Goal: Task Accomplishment & Management: Use online tool/utility

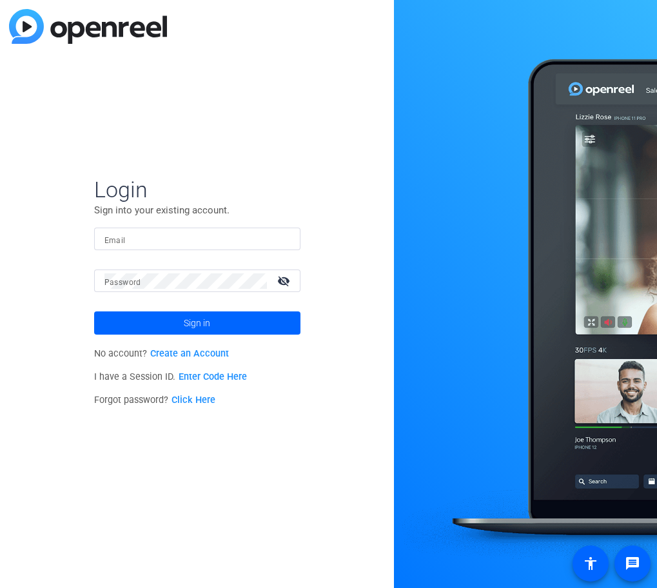
click at [193, 250] on mat-form-field "Email" at bounding box center [197, 249] width 206 height 42
click at [209, 239] on input "Email" at bounding box center [197, 238] width 186 height 15
click at [138, 241] on input "[EMAIL_ADDRESS][DOMAIN_NAME]" at bounding box center [197, 238] width 186 height 15
type input "[EMAIL_ADDRESS][DOMAIN_NAME]"
click at [94, 311] on button "Sign in" at bounding box center [197, 322] width 206 height 23
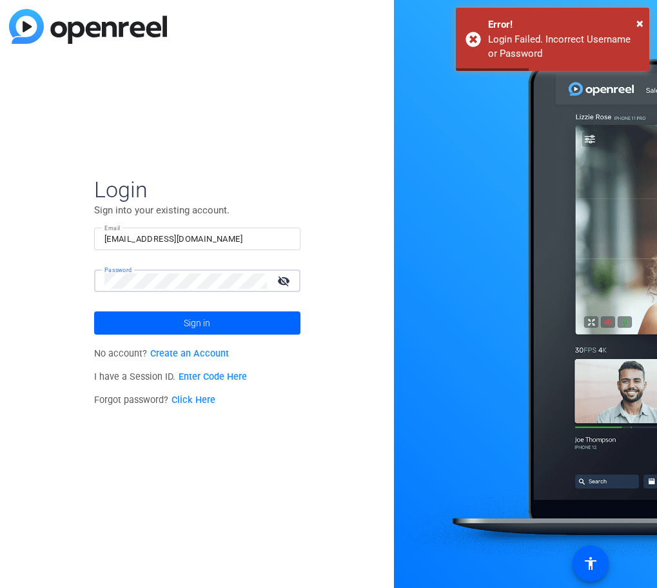
click at [0, 256] on html "Accessibility Screen-Reader Guide, Feedback, and Issue Reporting | New window L…" at bounding box center [328, 294] width 657 height 588
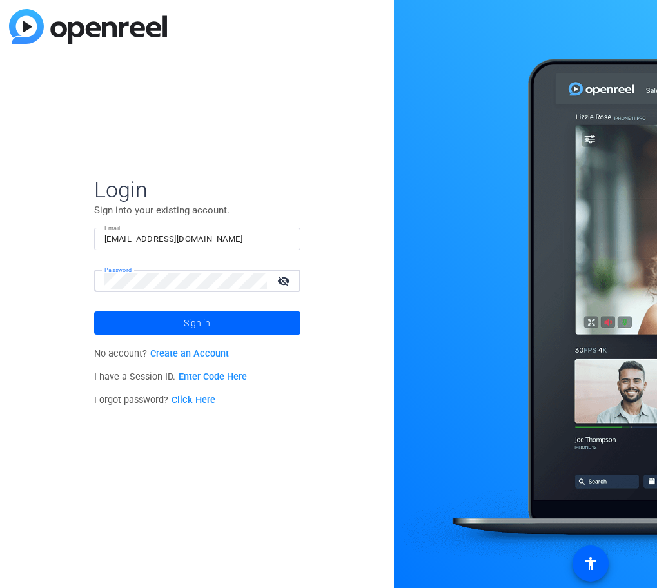
click at [94, 311] on button "Sign in" at bounding box center [197, 322] width 206 height 23
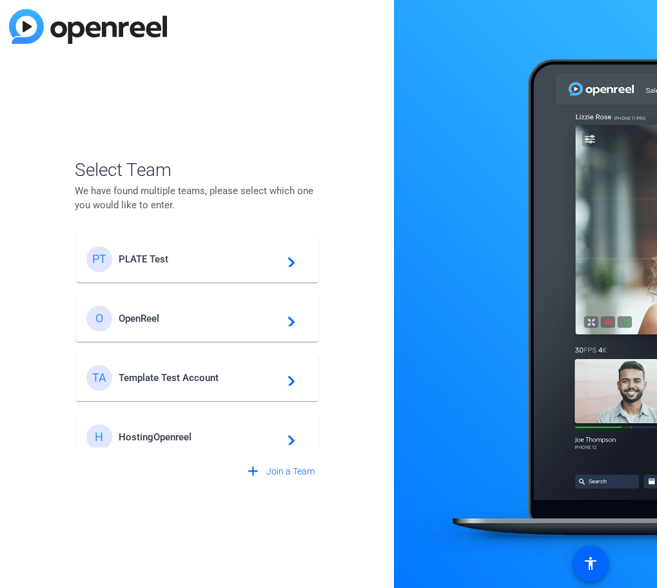
click at [154, 253] on span "PLATE Test" at bounding box center [199, 259] width 161 height 12
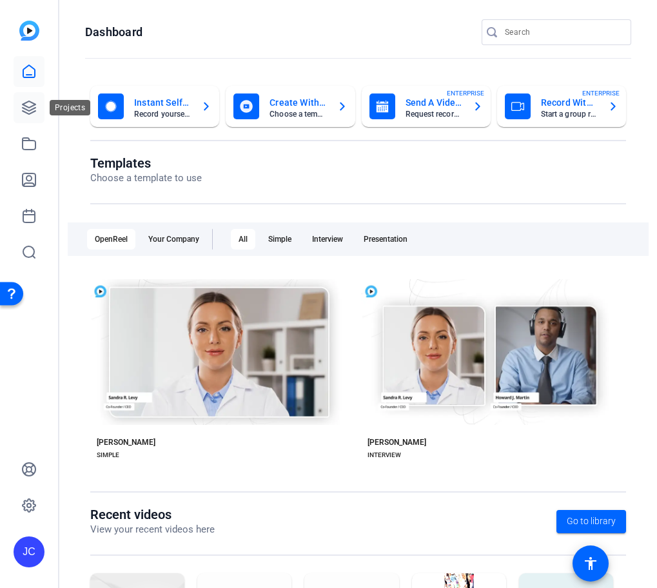
click at [33, 108] on icon at bounding box center [29, 107] width 13 height 13
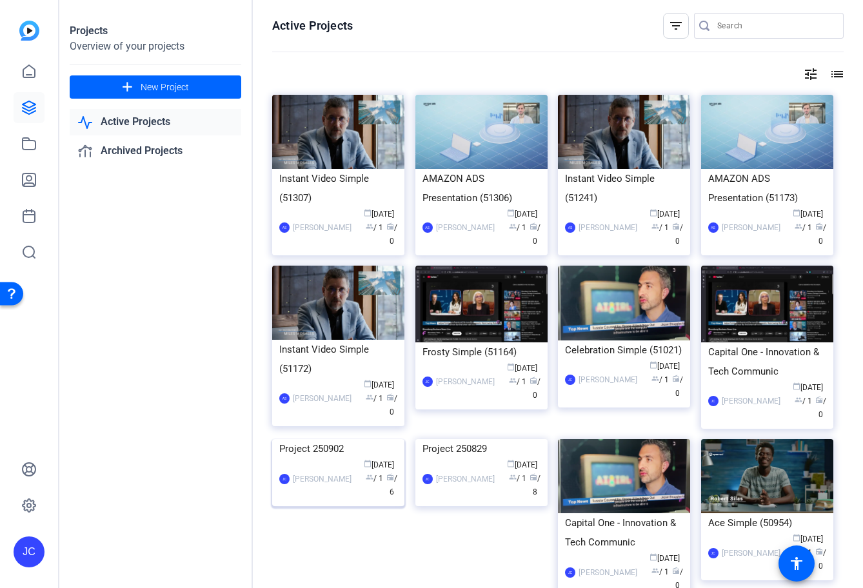
click at [344, 439] on img at bounding box center [338, 439] width 132 height 0
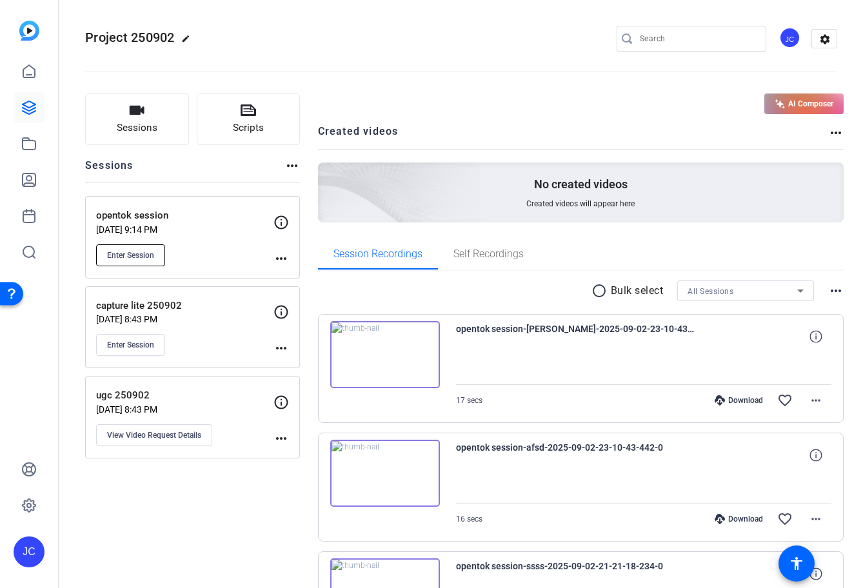
click at [152, 250] on span "Enter Session" at bounding box center [130, 255] width 47 height 10
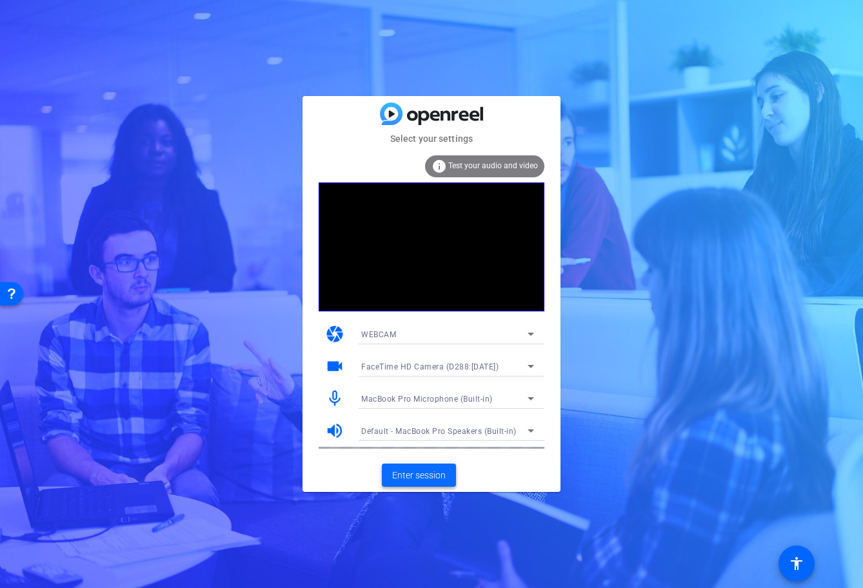
click at [409, 478] on span "Enter session" at bounding box center [419, 476] width 54 height 14
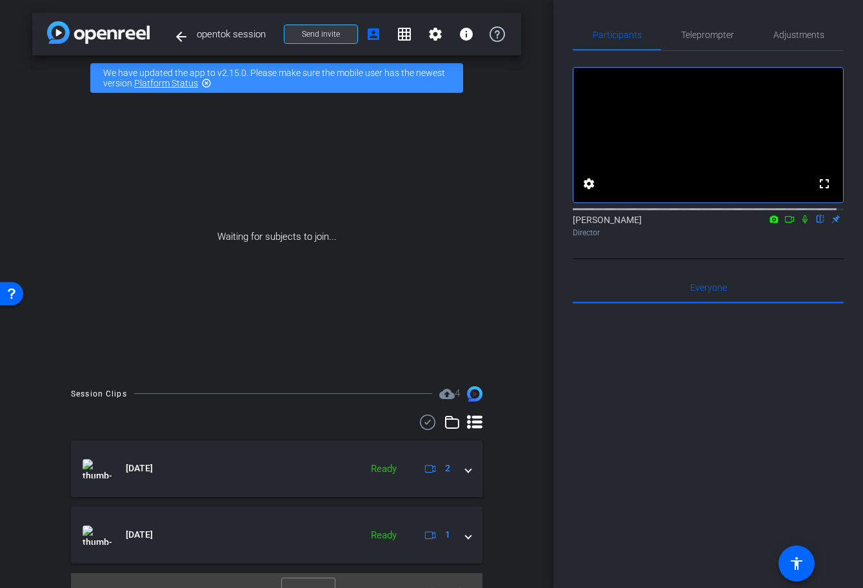
click at [338, 42] on span at bounding box center [320, 34] width 73 height 31
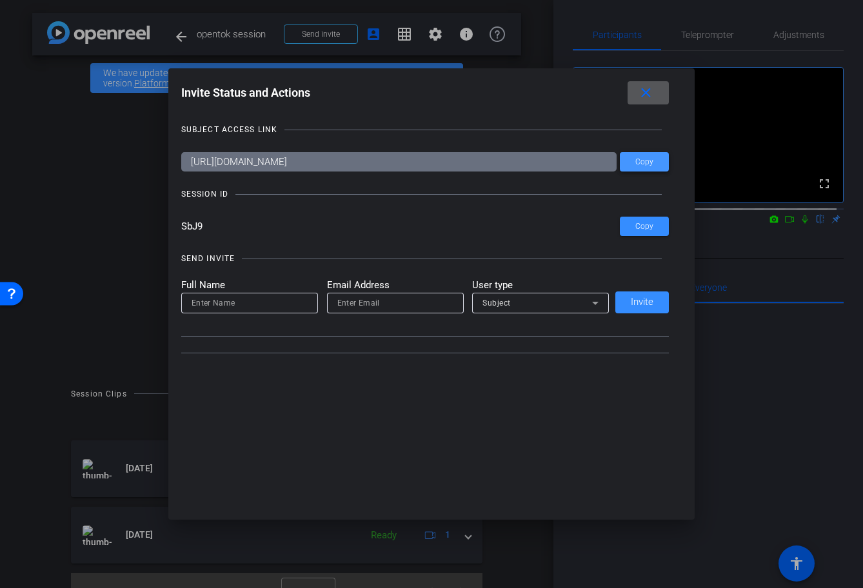
click at [631, 171] on span at bounding box center [644, 161] width 49 height 31
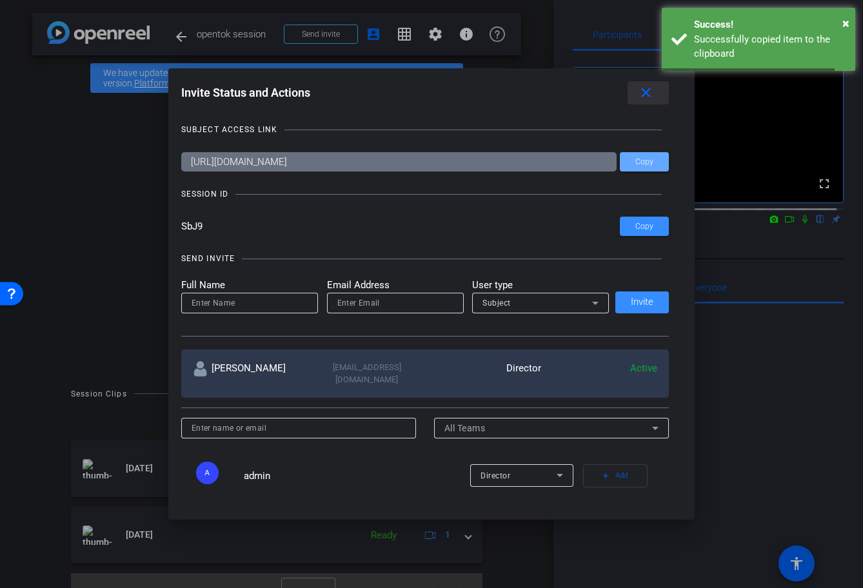
click at [639, 92] on span at bounding box center [647, 92] width 41 height 31
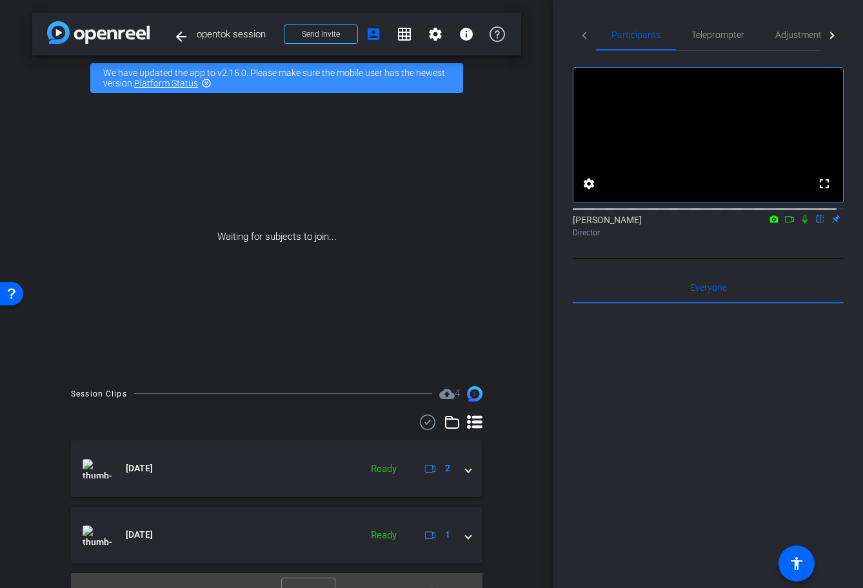
click at [800, 224] on icon at bounding box center [805, 219] width 10 height 9
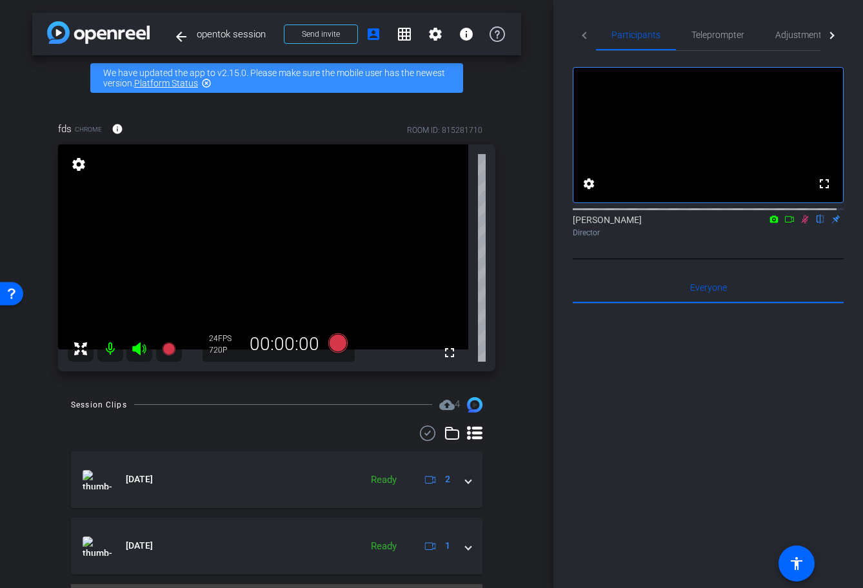
click at [110, 351] on mat-icon at bounding box center [110, 349] width 26 height 26
click at [112, 351] on mat-icon at bounding box center [110, 349] width 26 height 26
click at [331, 348] on icon at bounding box center [337, 342] width 19 height 19
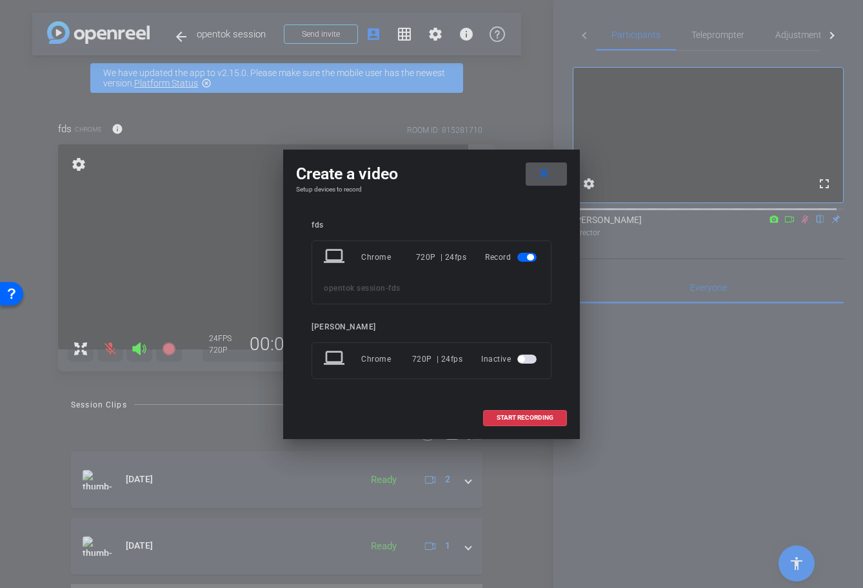
drag, startPoint x: 531, startPoint y: 349, endPoint x: 526, endPoint y: 356, distance: 9.2
click at [529, 351] on div "Inactive" at bounding box center [510, 359] width 58 height 23
click at [531, 357] on span "button" at bounding box center [526, 359] width 19 height 9
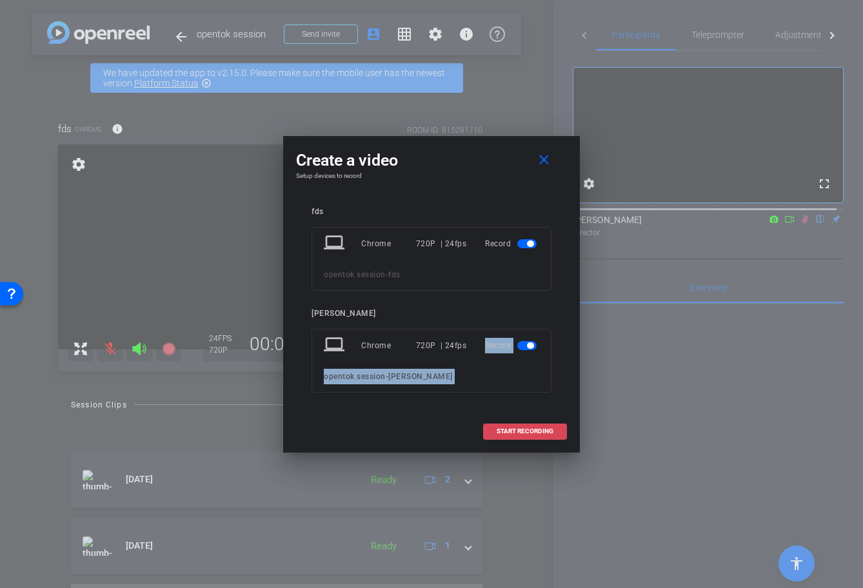
click at [513, 430] on span "START RECORDING" at bounding box center [525, 431] width 57 height 6
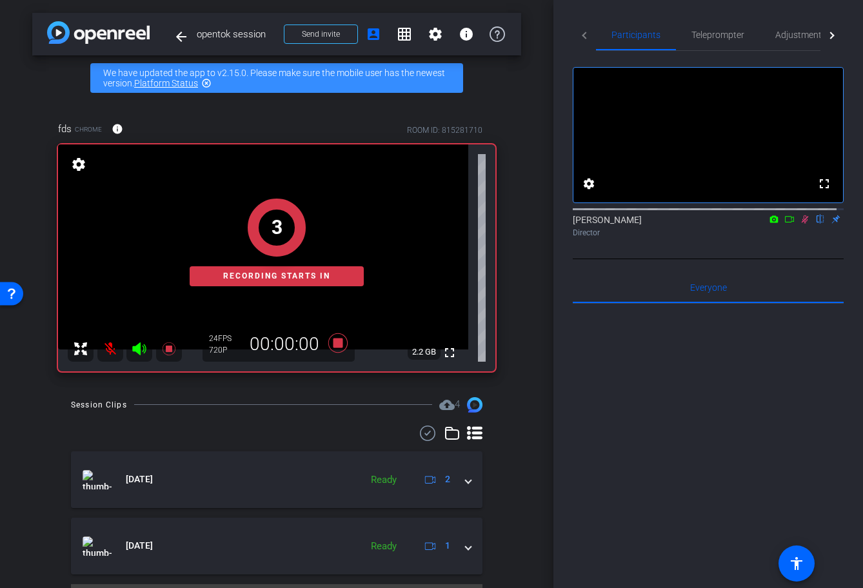
click at [534, 438] on div "arrow_back opentok session Back to project Send invite account_box grid_on sett…" at bounding box center [276, 294] width 553 height 588
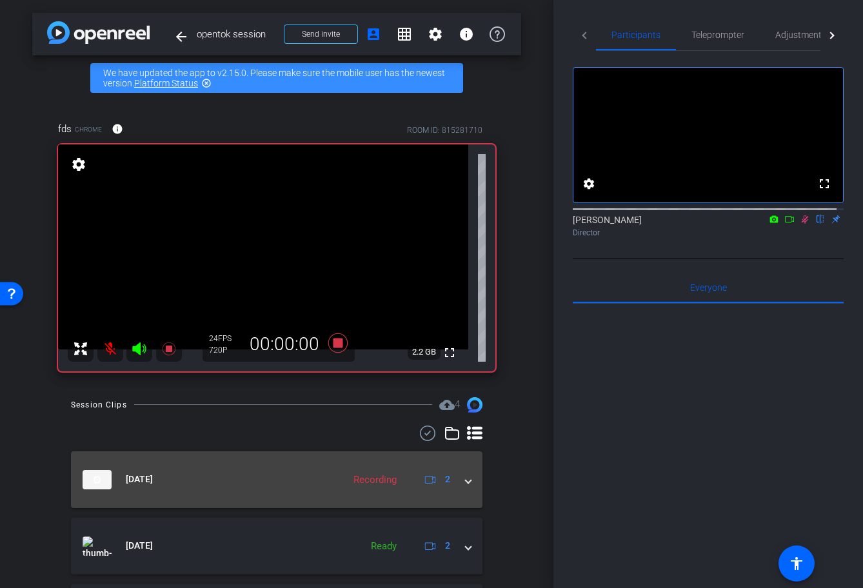
click at [458, 478] on mat-expansion-panel-header "Sep 17, 2025 Recording 2" at bounding box center [276, 479] width 411 height 57
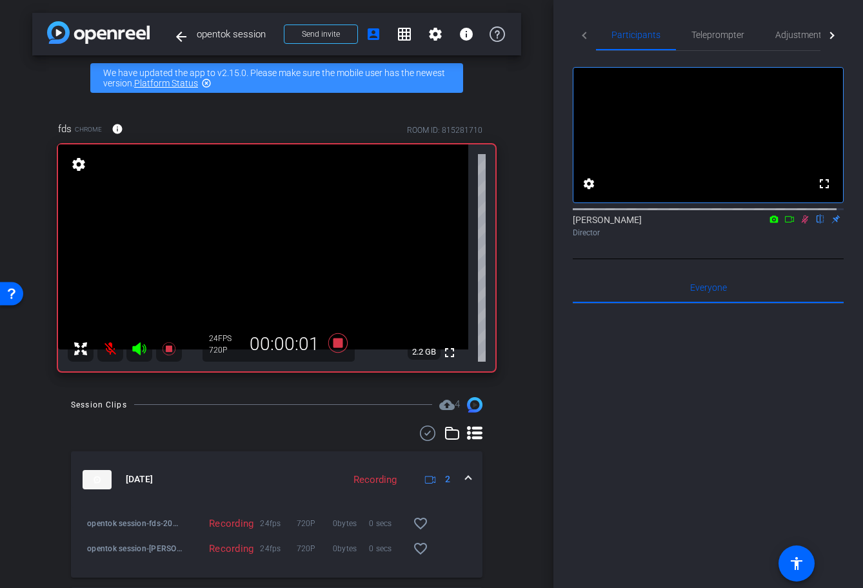
click at [536, 425] on div "arrow_back opentok session Back to project Send invite account_box grid_on sett…" at bounding box center [276, 294] width 553 height 588
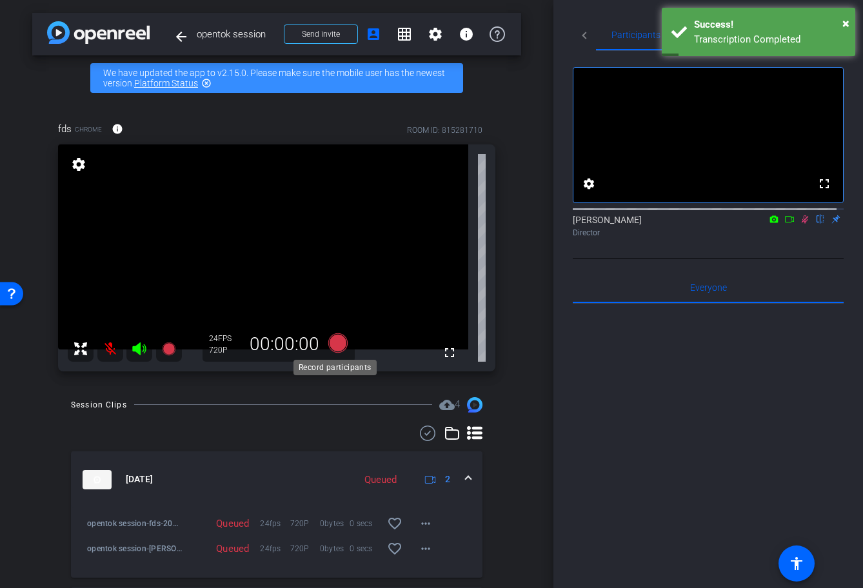
click at [338, 346] on icon at bounding box center [337, 342] width 19 height 19
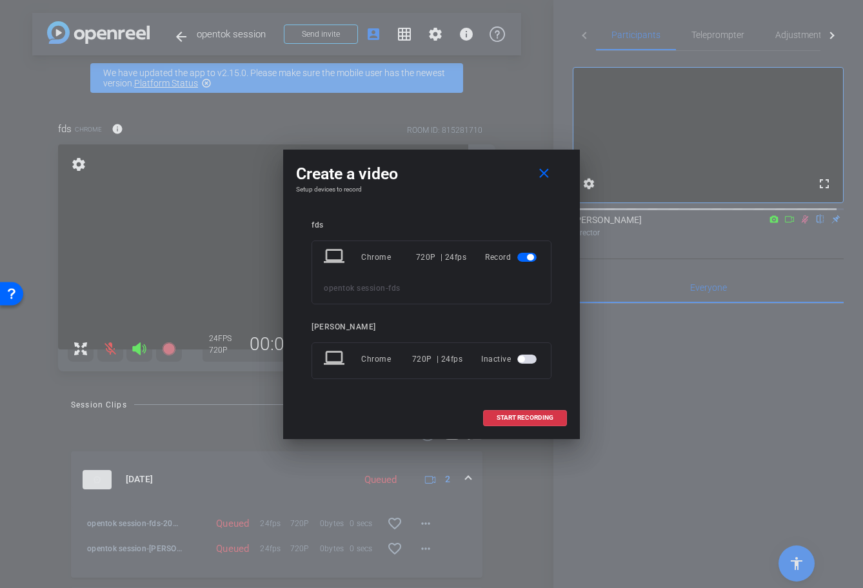
click at [535, 359] on span "button" at bounding box center [526, 359] width 19 height 9
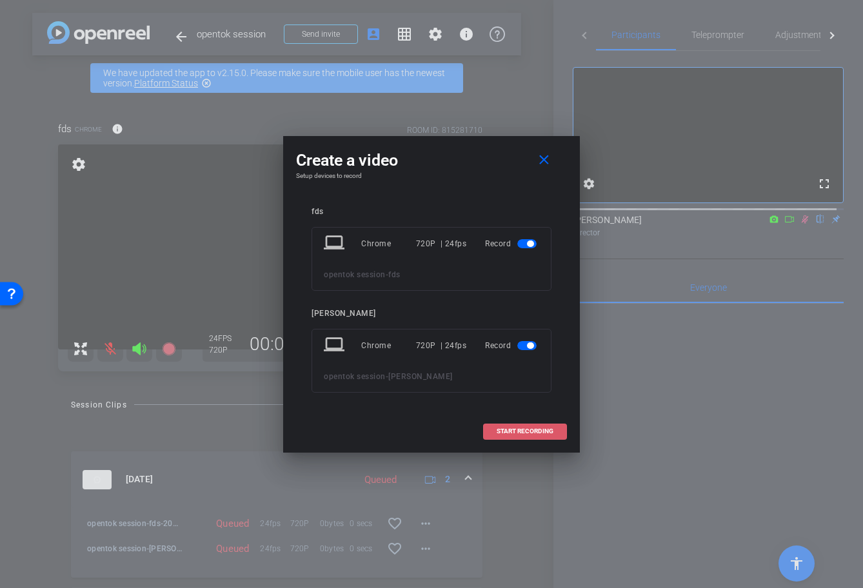
click at [498, 428] on span "START RECORDING" at bounding box center [525, 431] width 57 height 6
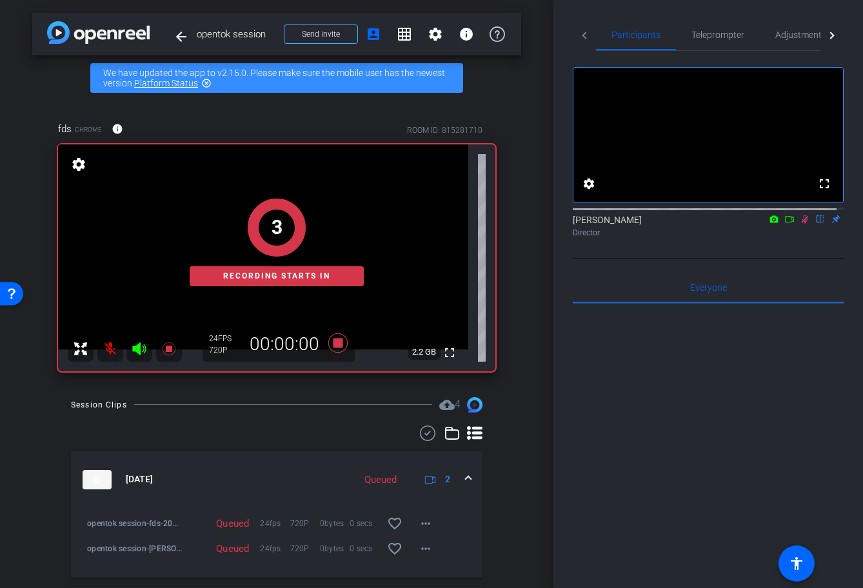
click at [498, 427] on div "Session Clips cloud_upload 4 Sep 17, 2025 Queued 2 opentok session-fds-2025-09-…" at bounding box center [276, 576] width 489 height 359
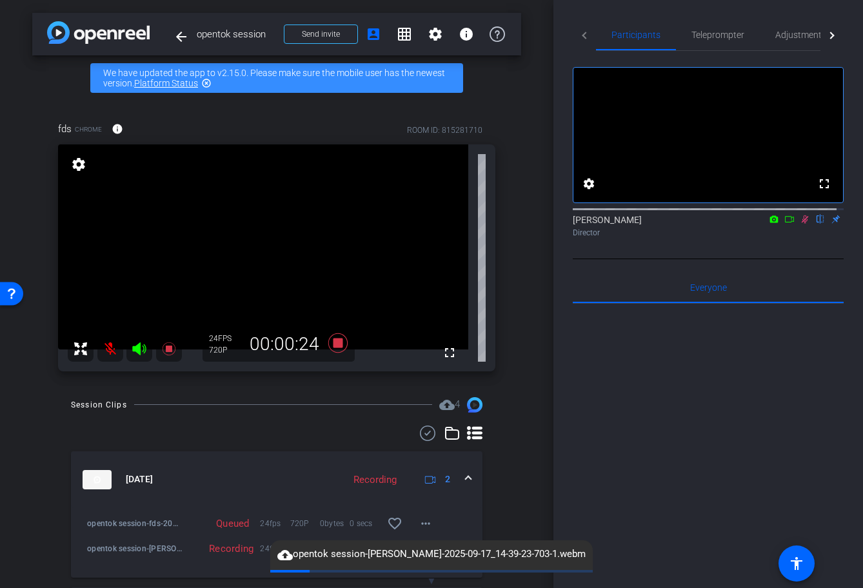
click at [335, 346] on icon at bounding box center [337, 342] width 19 height 19
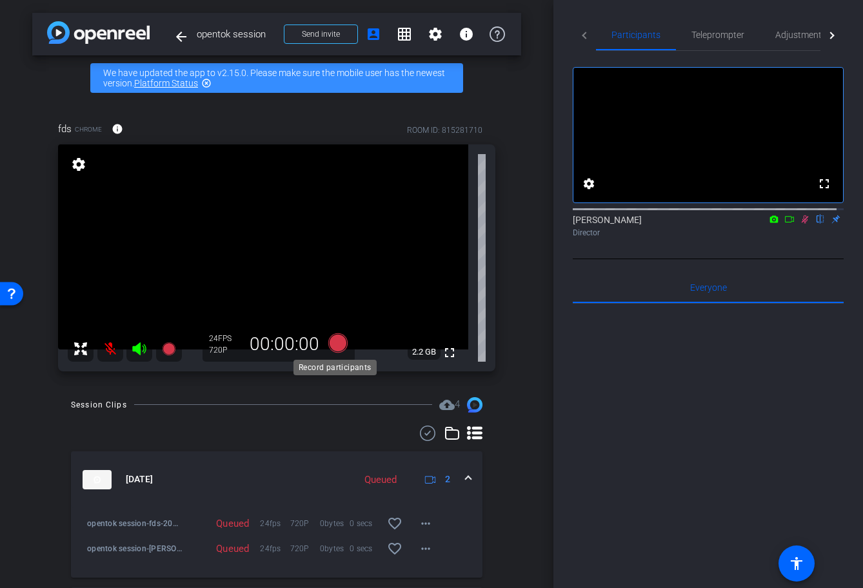
click at [331, 346] on icon at bounding box center [337, 342] width 19 height 19
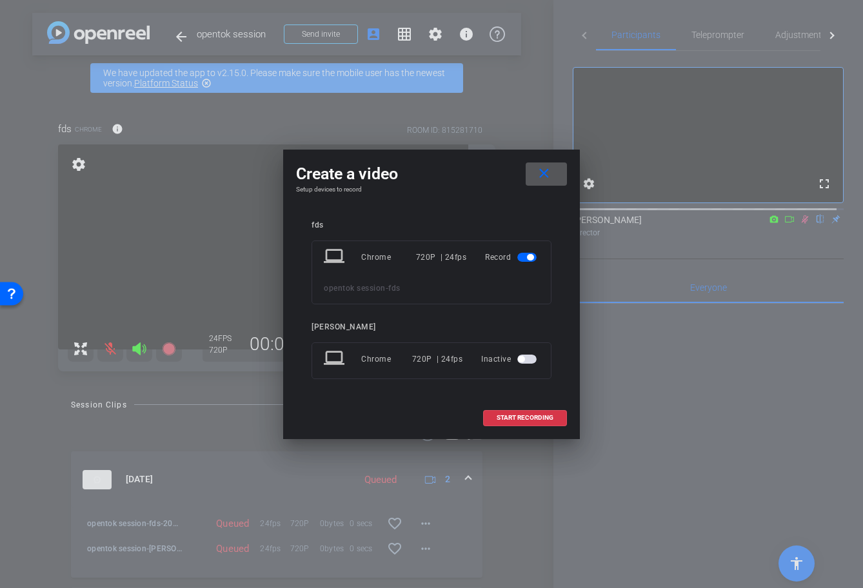
click at [534, 357] on span "button" at bounding box center [526, 359] width 19 height 9
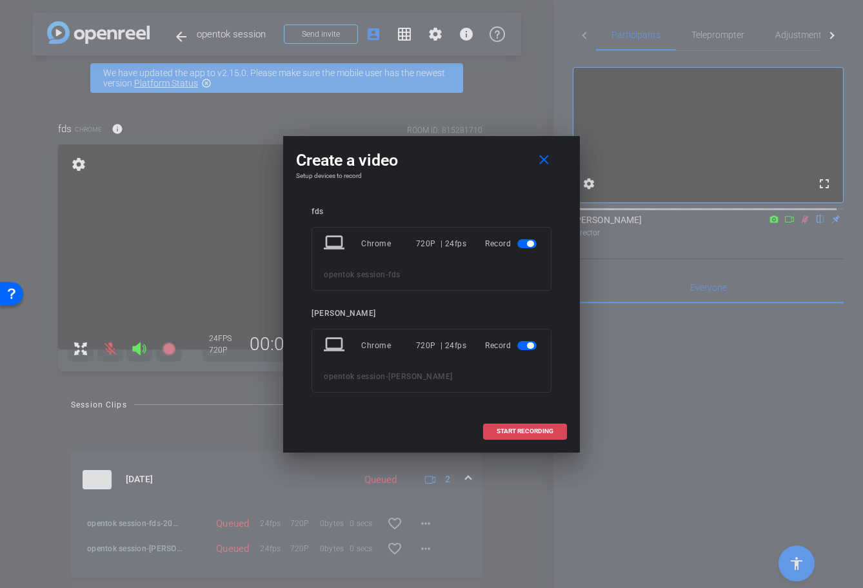
click at [518, 433] on span "START RECORDING" at bounding box center [525, 431] width 57 height 6
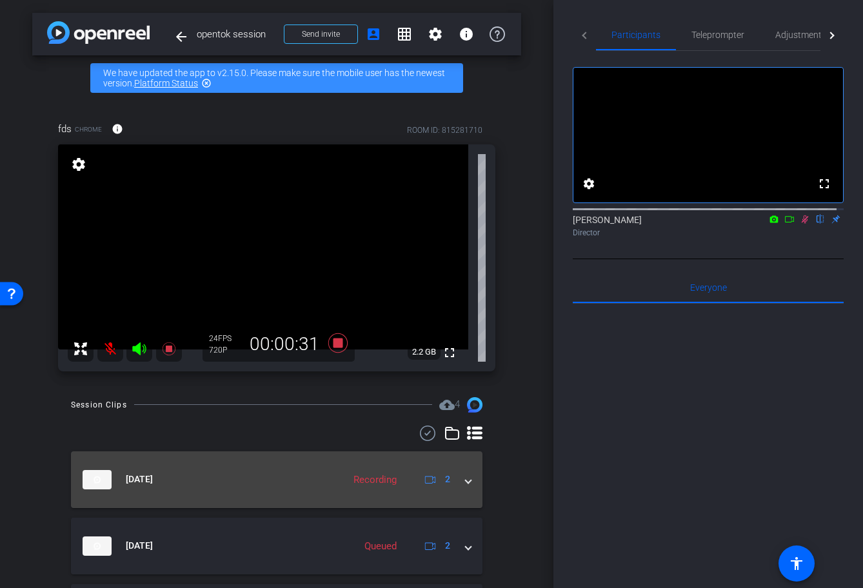
click at [425, 478] on icon at bounding box center [430, 479] width 11 height 11
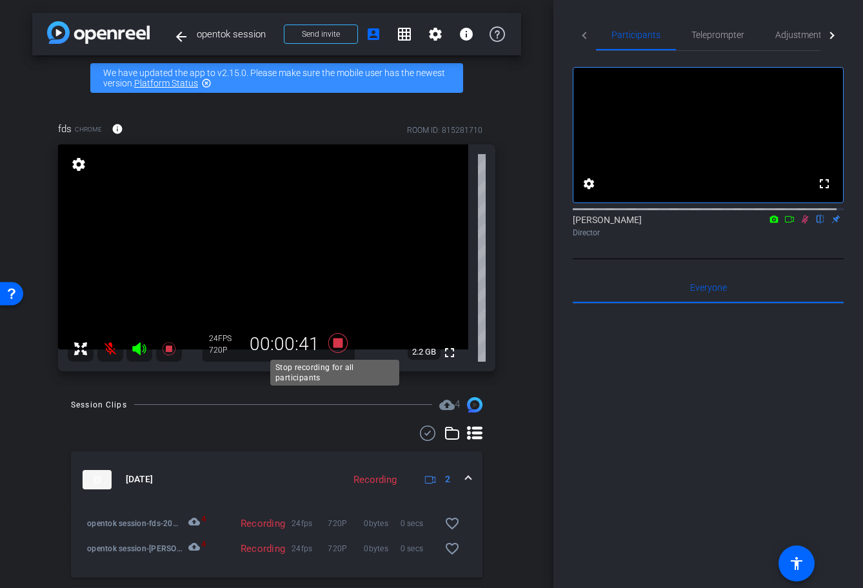
click at [335, 339] on icon at bounding box center [337, 342] width 19 height 19
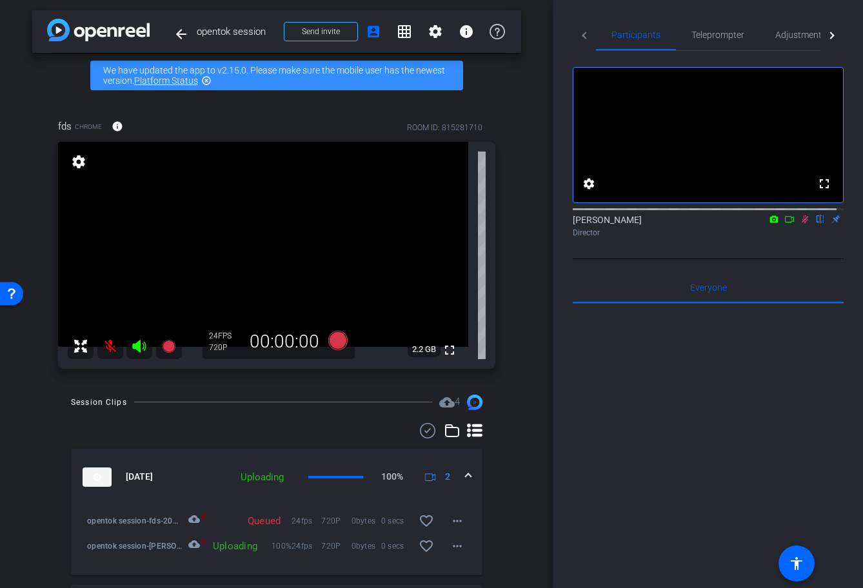
scroll to position [5, 0]
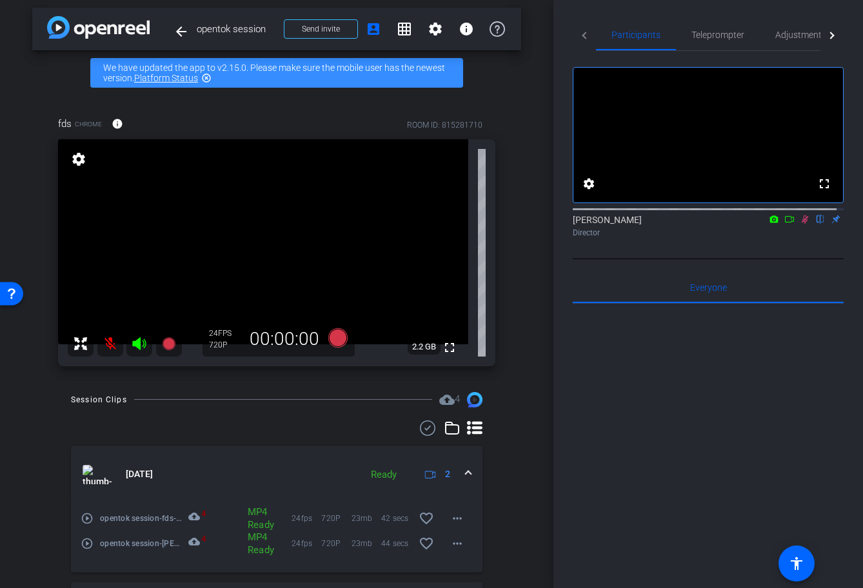
click at [197, 518] on mat-icon "cloud_upload" at bounding box center [195, 518] width 15 height 15
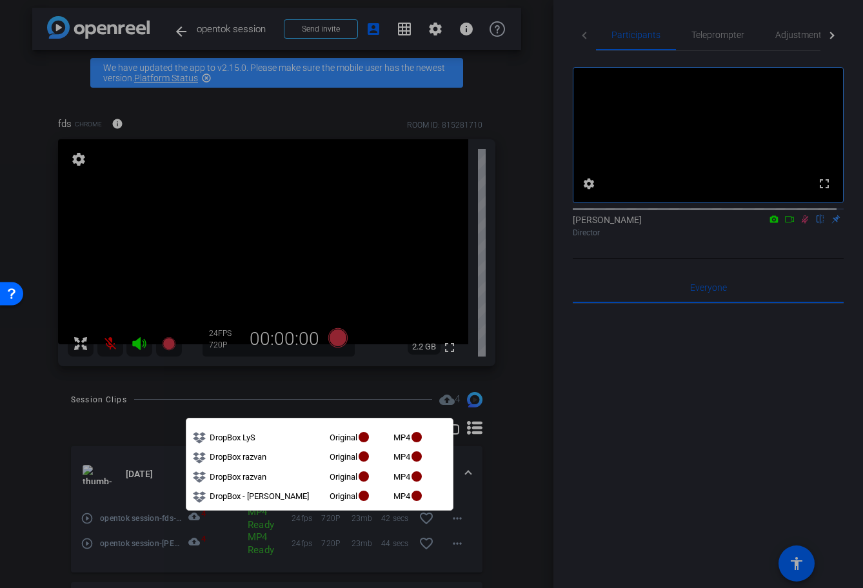
click at [591, 458] on div at bounding box center [431, 294] width 863 height 588
click at [592, 458] on div at bounding box center [708, 463] width 271 height 319
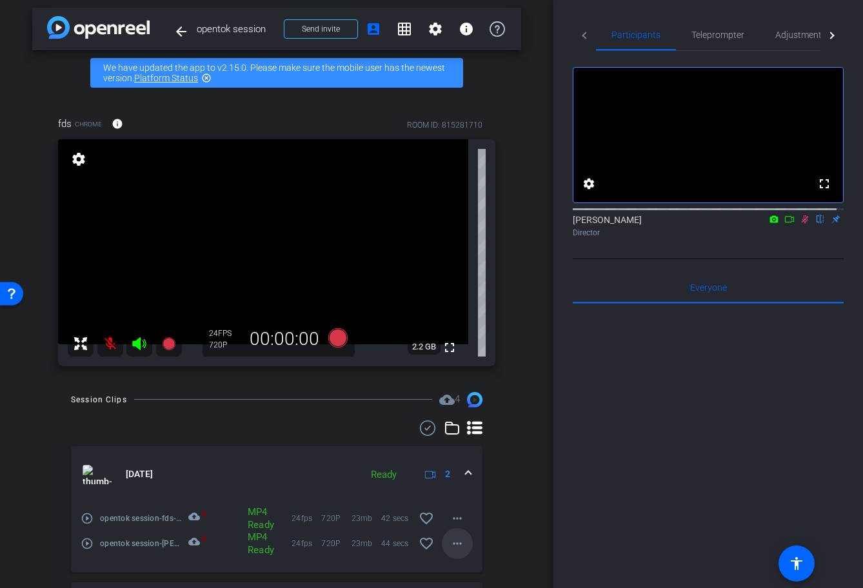
click at [451, 530] on span at bounding box center [457, 543] width 31 height 31
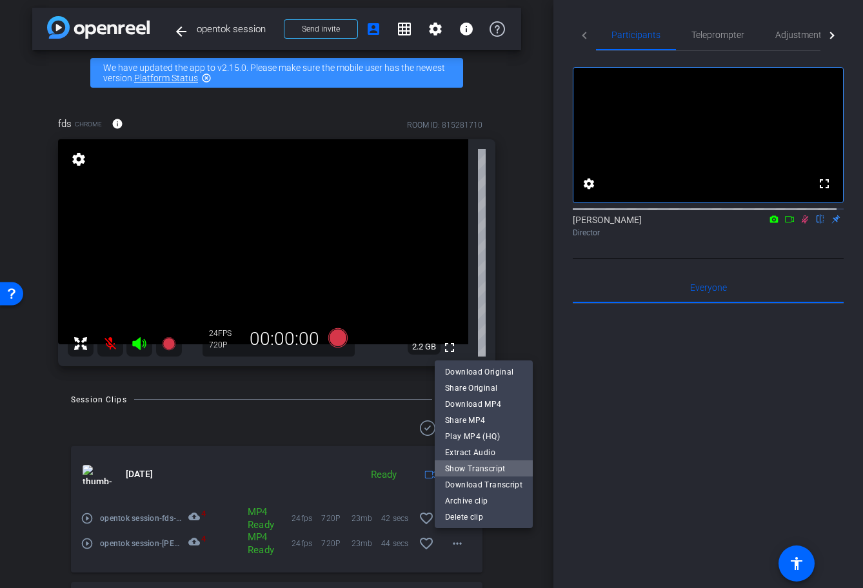
click at [485, 472] on span "Show Transcript" at bounding box center [483, 467] width 77 height 15
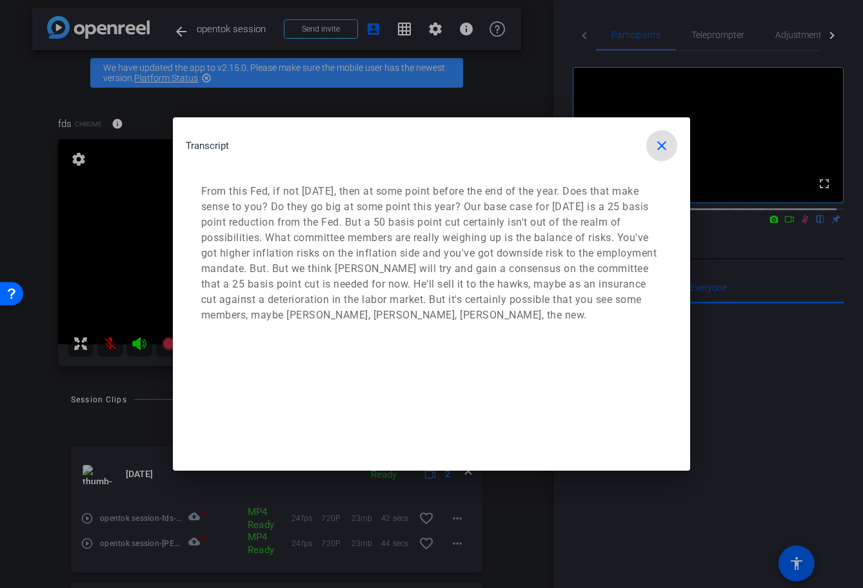
click at [671, 150] on span "button" at bounding box center [661, 145] width 31 height 31
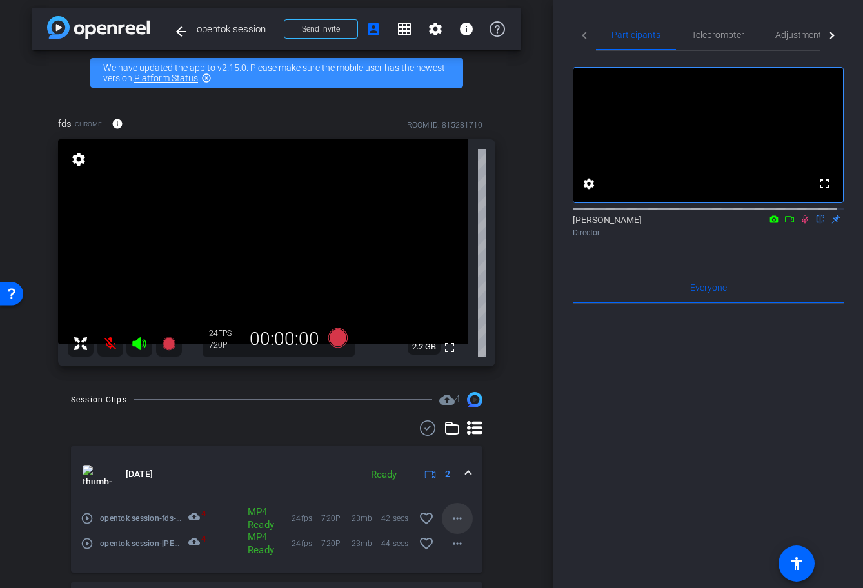
click at [455, 511] on mat-icon "more_horiz" at bounding box center [456, 518] width 15 height 15
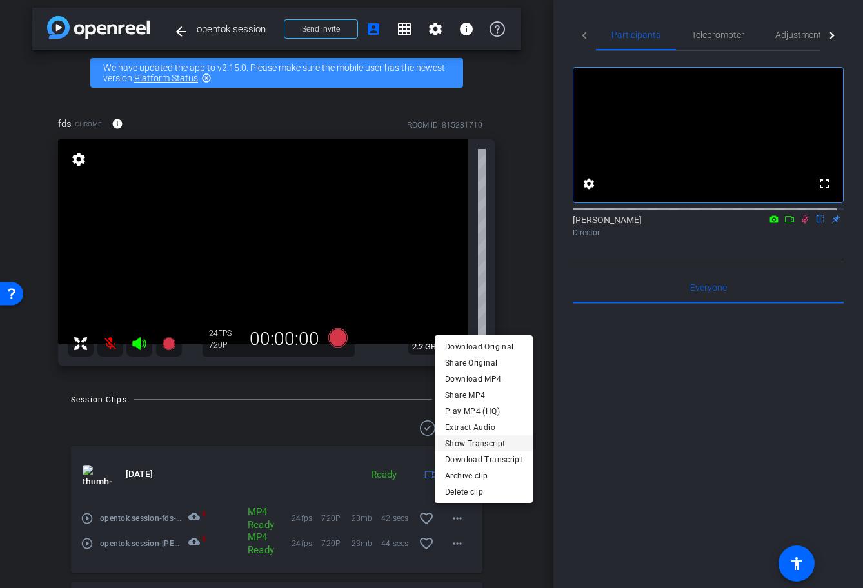
click at [501, 443] on span "Show Transcript" at bounding box center [483, 442] width 77 height 15
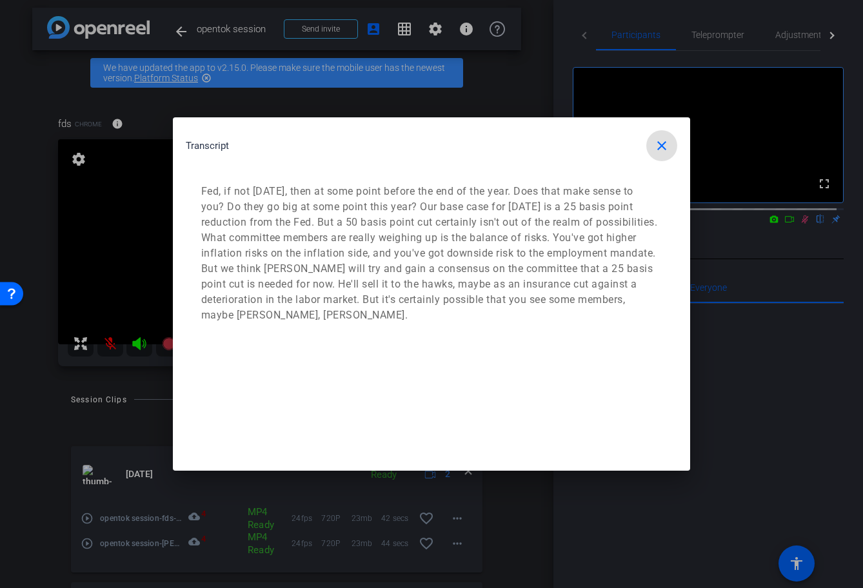
click at [662, 148] on mat-icon "close" at bounding box center [661, 145] width 15 height 15
